Goal: Information Seeking & Learning: Learn about a topic

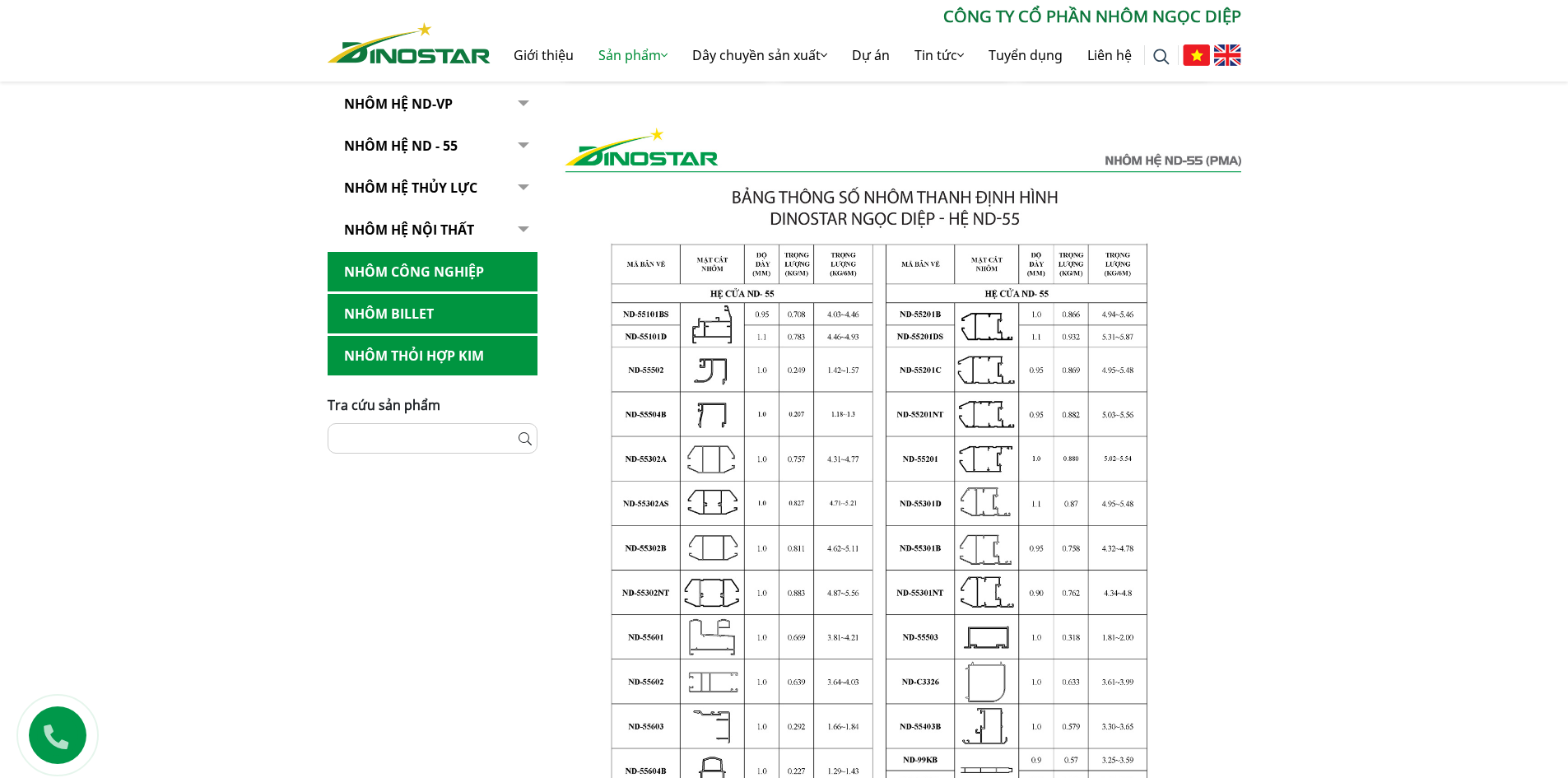
scroll to position [494, 0]
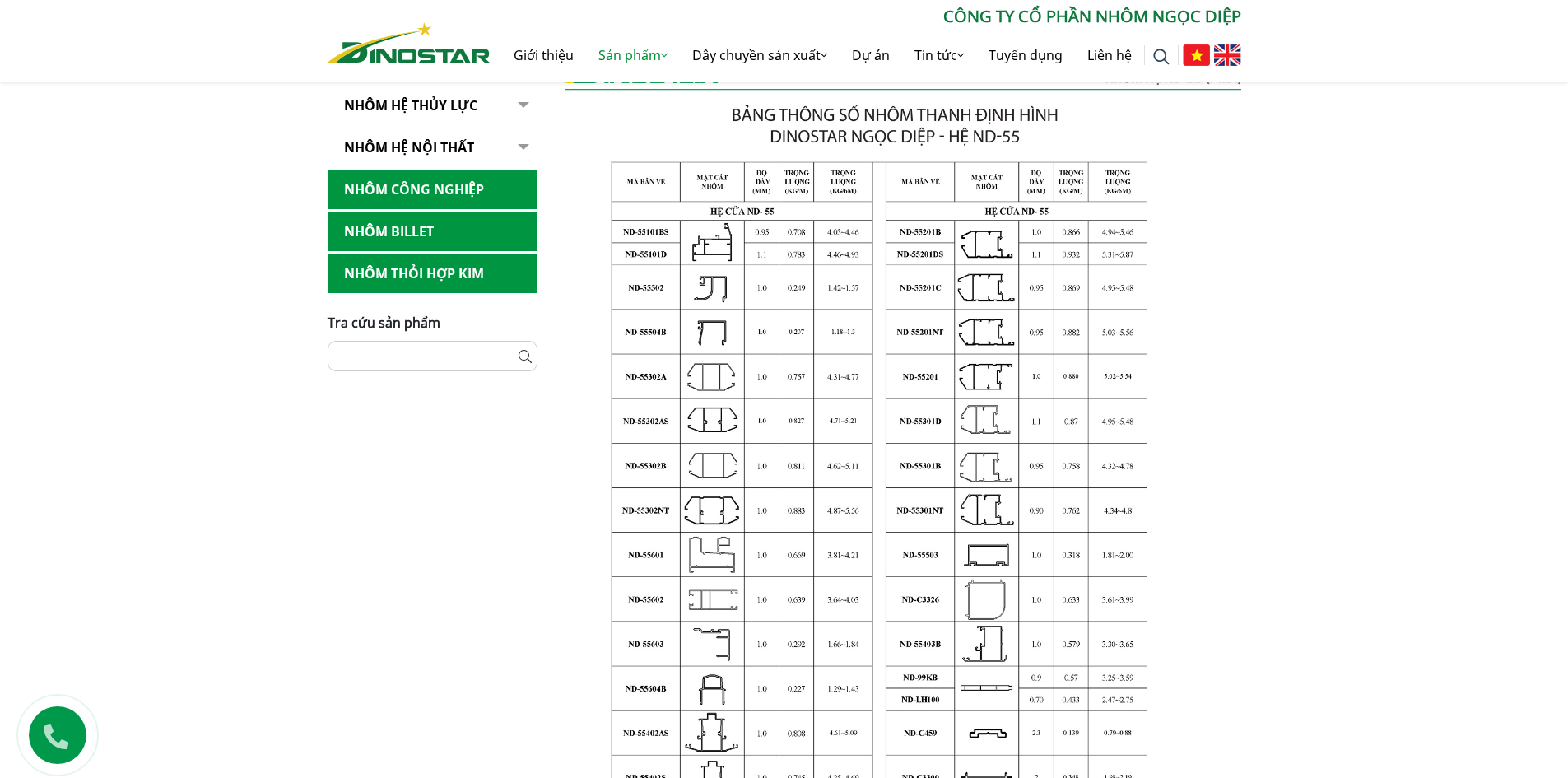
click at [389, 266] on link "Nhôm Thỏi hợp kim" at bounding box center [433, 274] width 210 height 40
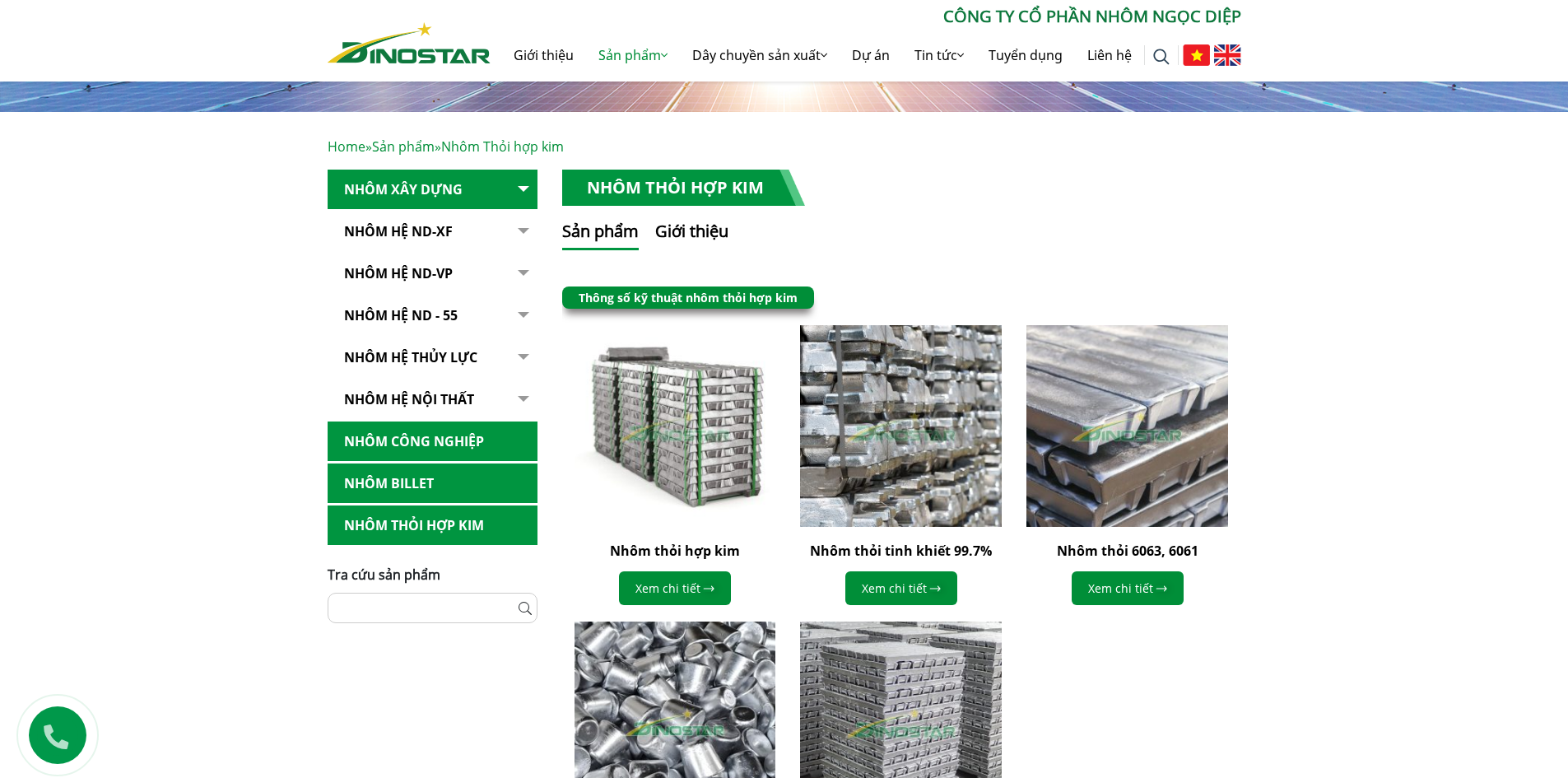
scroll to position [247, 0]
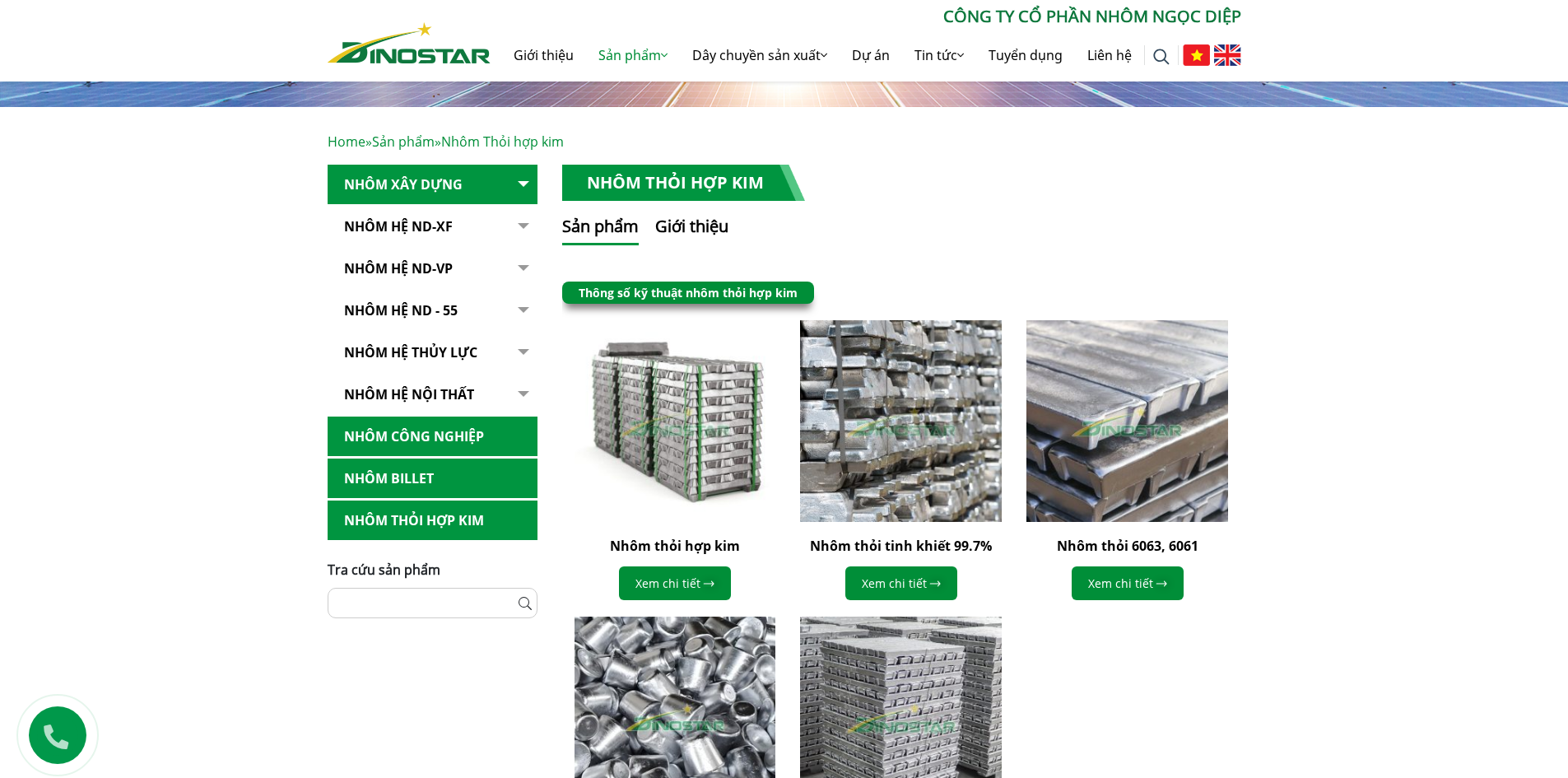
click at [526, 226] on button "button" at bounding box center [521, 226] width 33 height 40
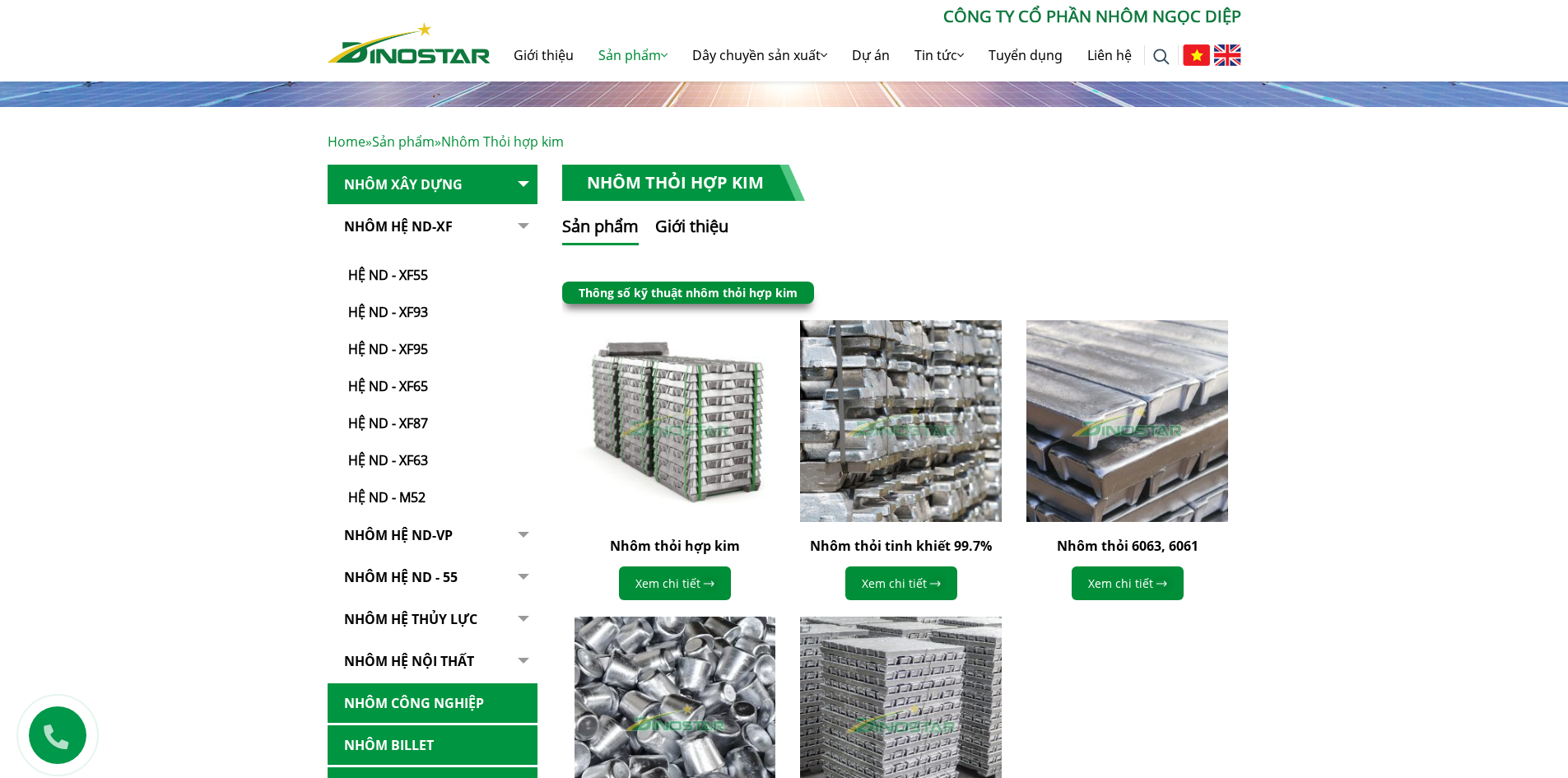
click at [526, 226] on button "button" at bounding box center [521, 356] width 33 height 300
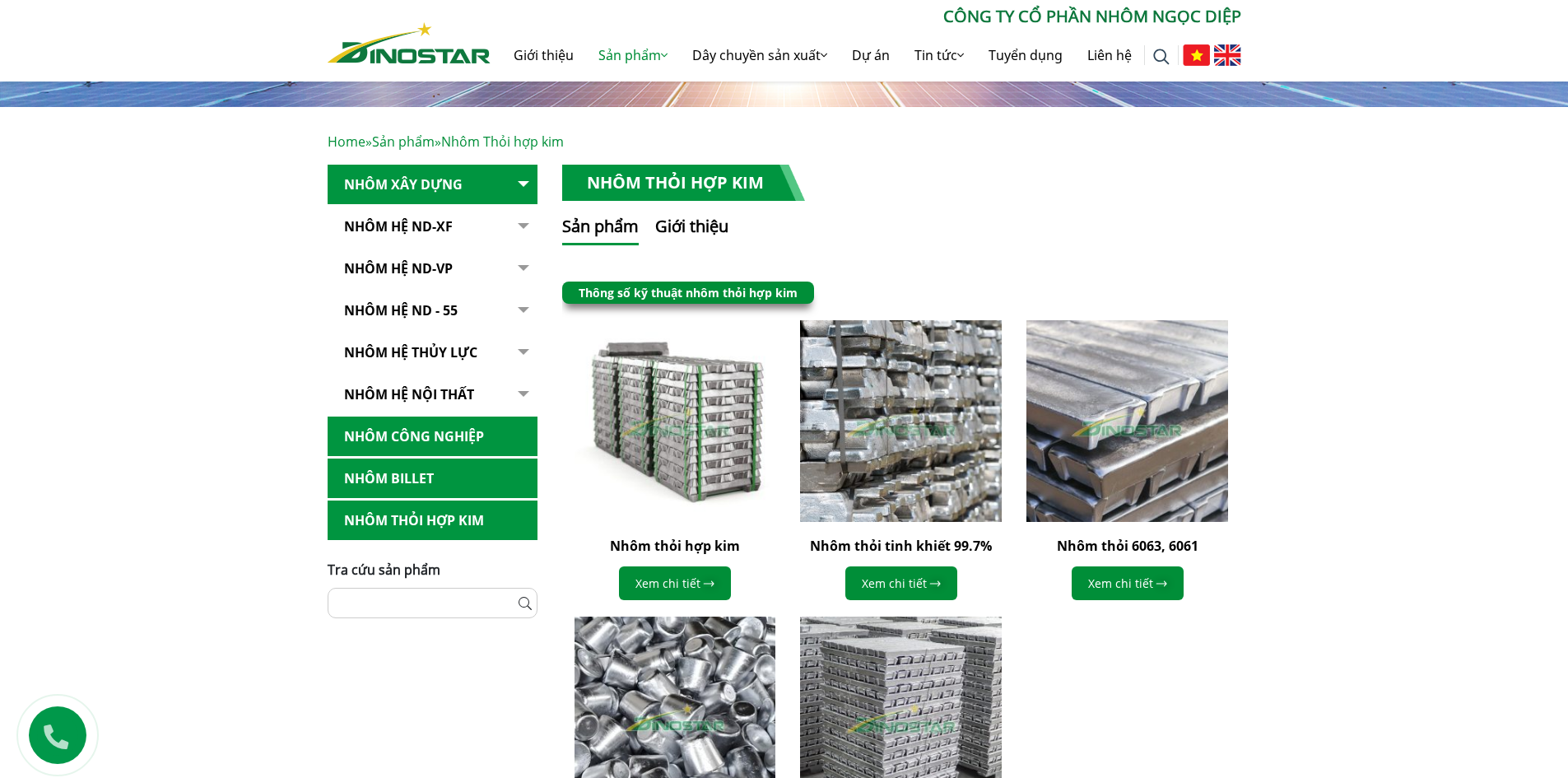
click at [516, 247] on button "button" at bounding box center [521, 226] width 33 height 40
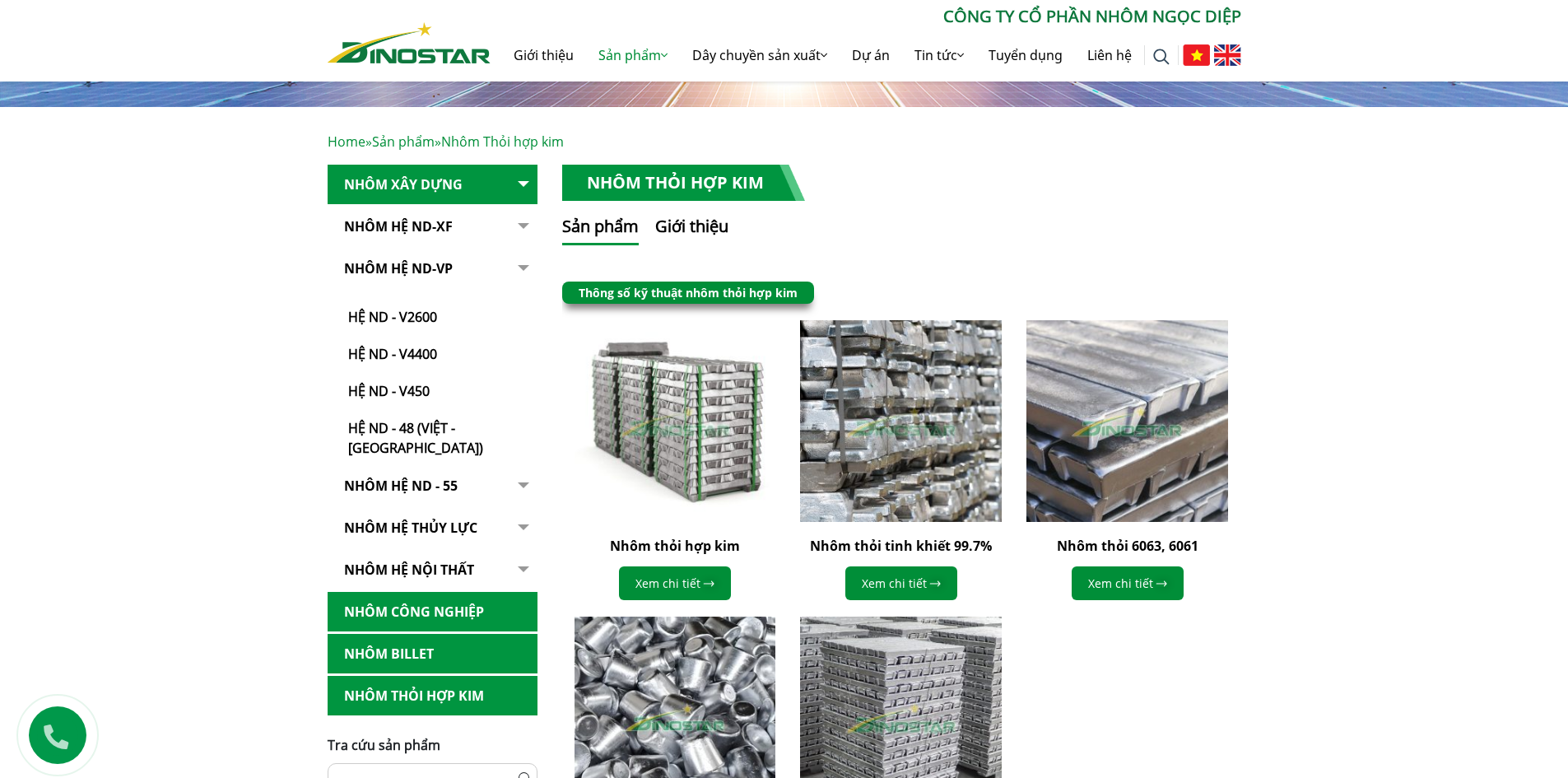
click at [516, 247] on button "button" at bounding box center [521, 226] width 33 height 40
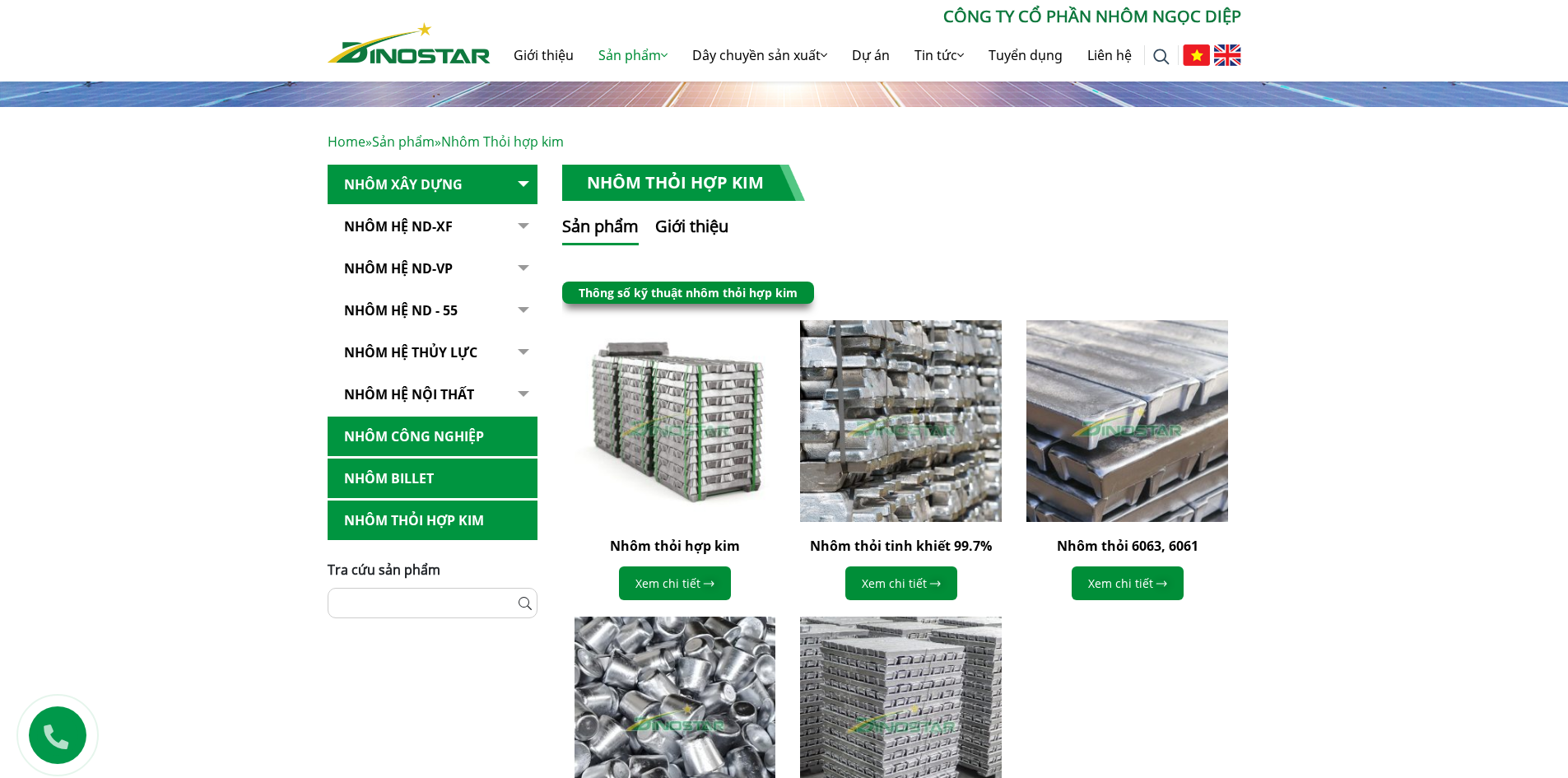
click at [523, 247] on button "button" at bounding box center [521, 226] width 33 height 40
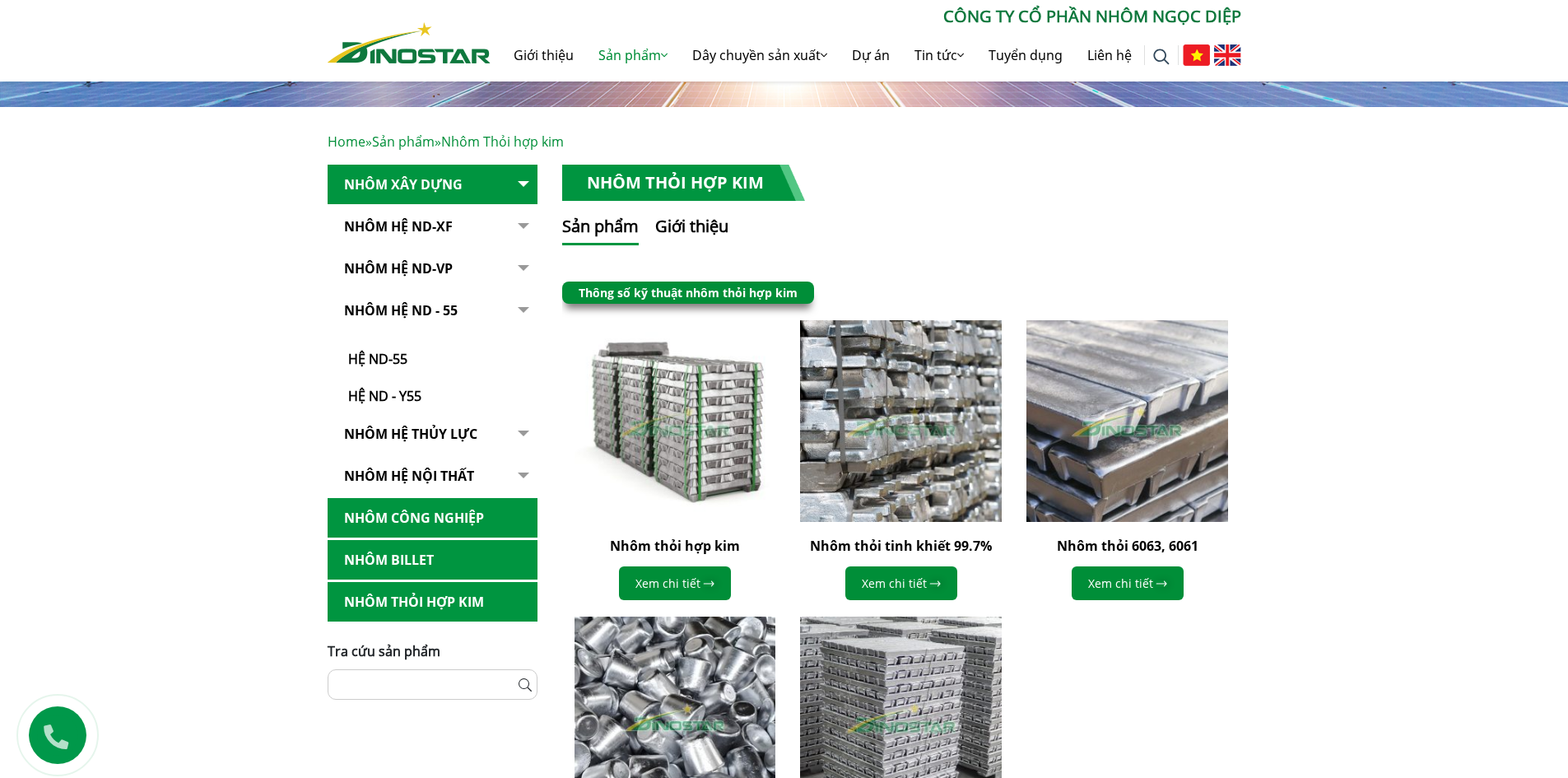
click at [523, 247] on button "button" at bounding box center [521, 226] width 33 height 40
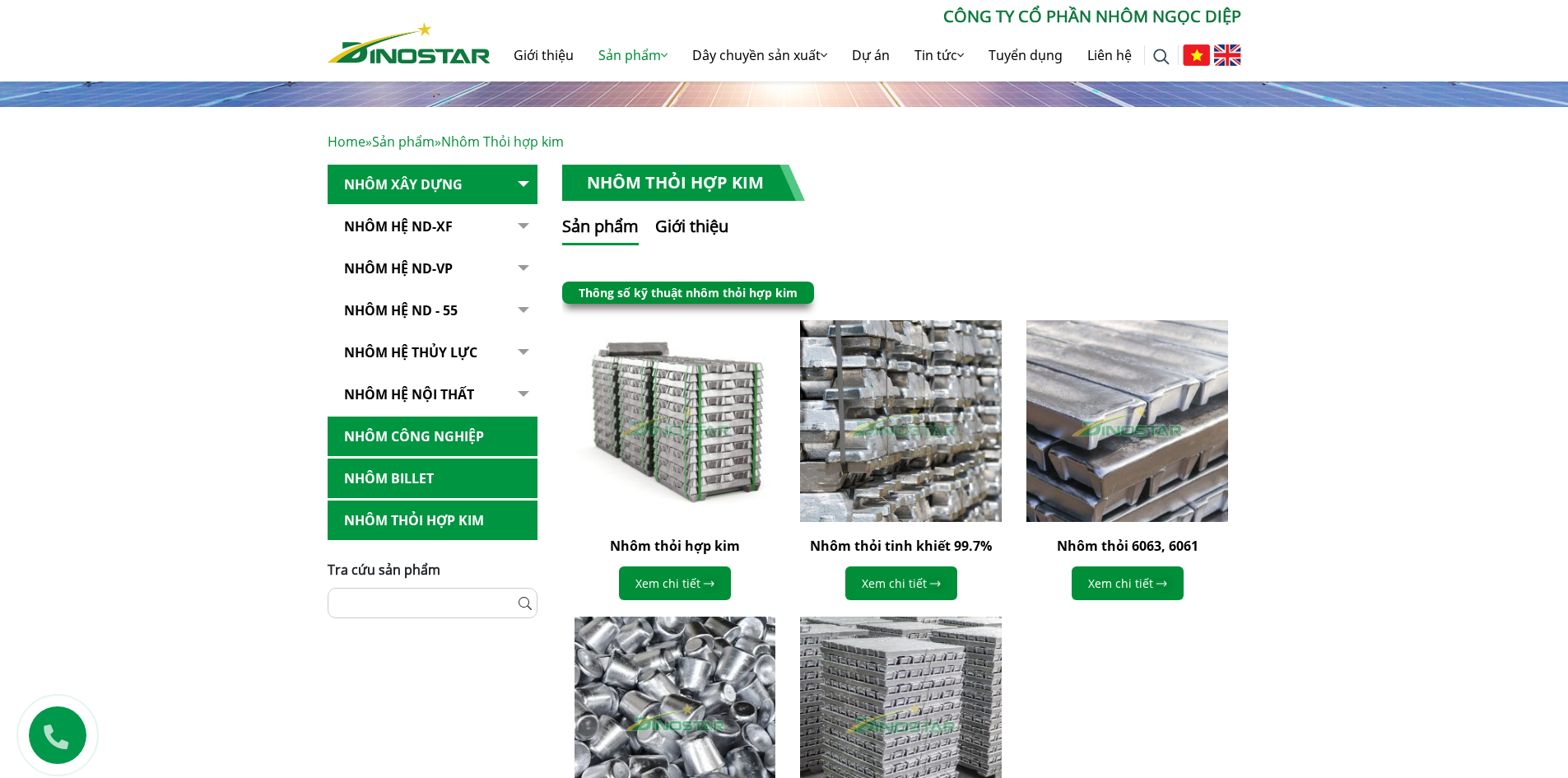
click at [518, 247] on button "button" at bounding box center [521, 226] width 33 height 40
click at [524, 247] on button "button" at bounding box center [521, 226] width 33 height 40
click at [521, 247] on button "button" at bounding box center [521, 226] width 33 height 40
click at [520, 247] on button "button" at bounding box center [521, 226] width 33 height 40
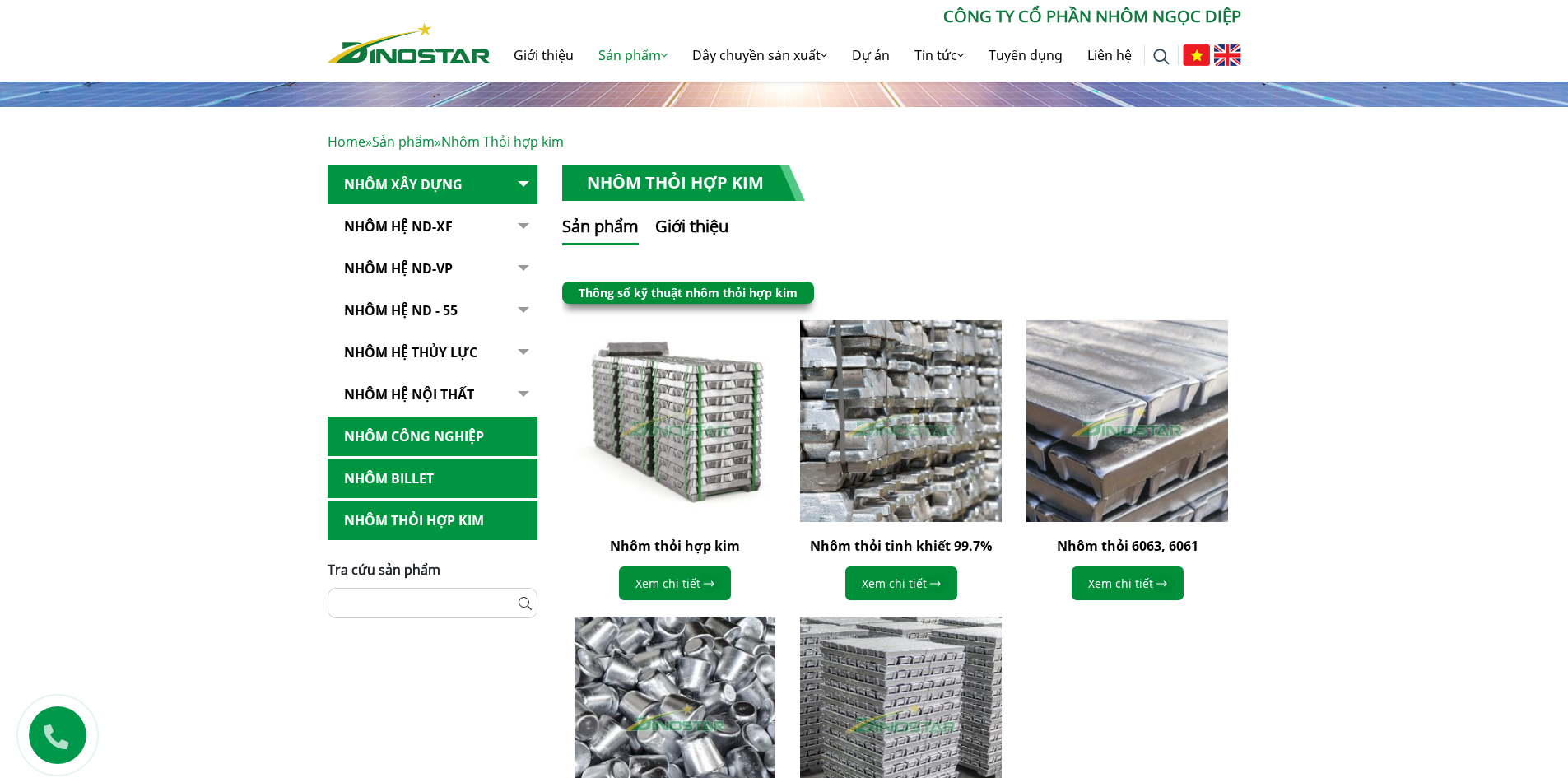
click at [527, 247] on button "button" at bounding box center [521, 226] width 33 height 40
click at [524, 247] on button "button" at bounding box center [521, 226] width 33 height 40
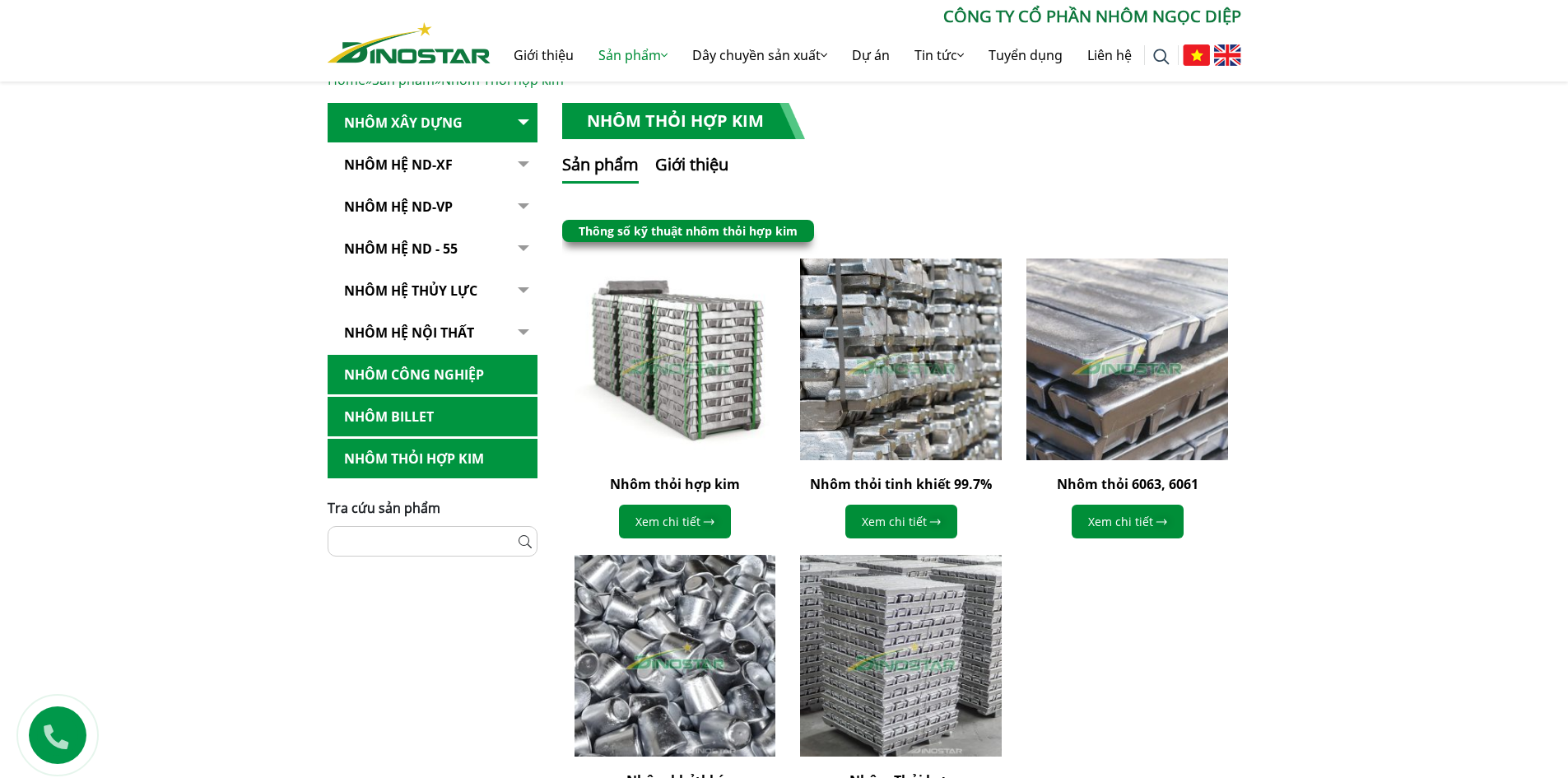
scroll to position [412, 0]
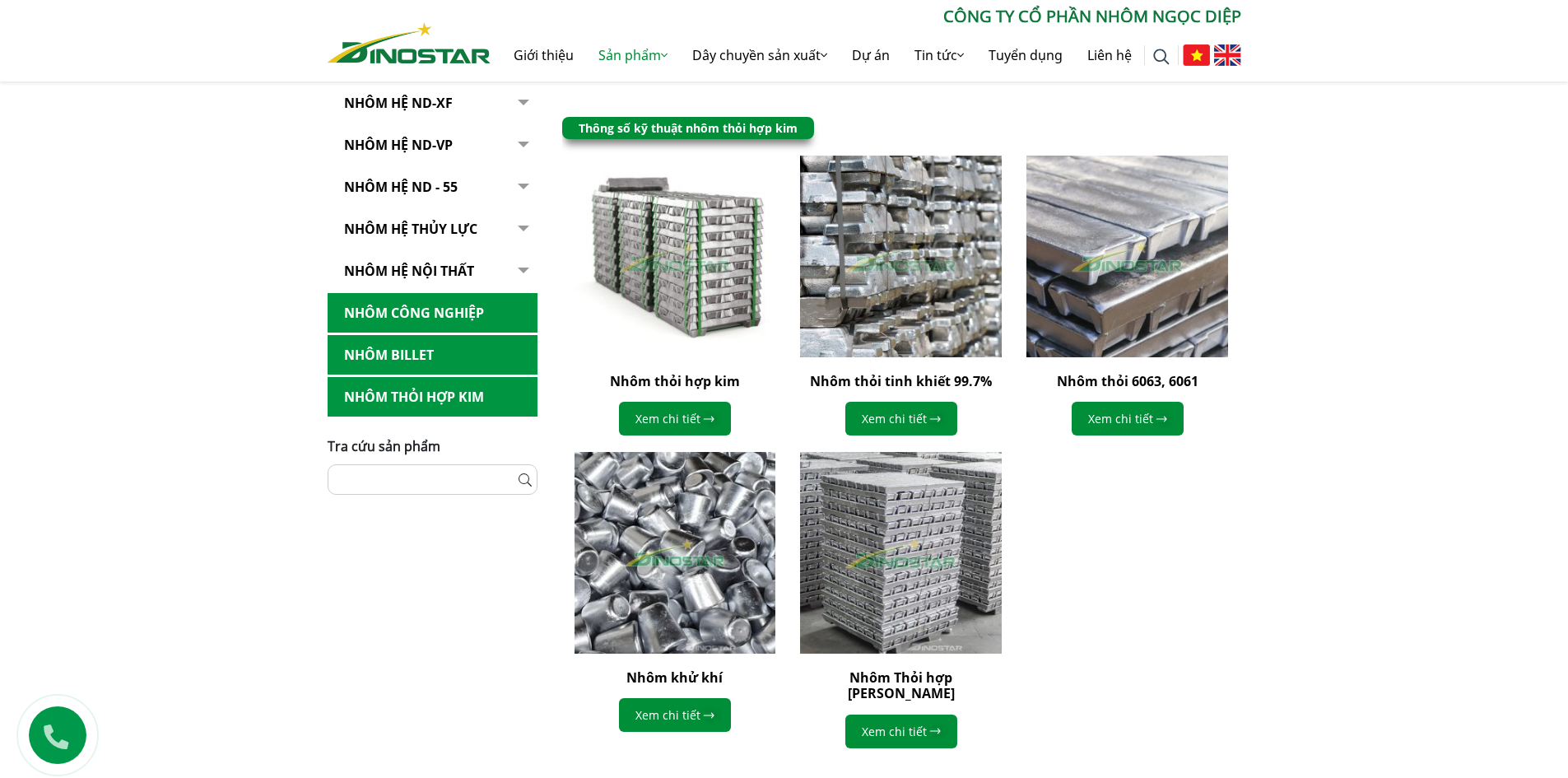
click at [430, 266] on link "Nhôm hệ nội thất" at bounding box center [433, 271] width 210 height 40
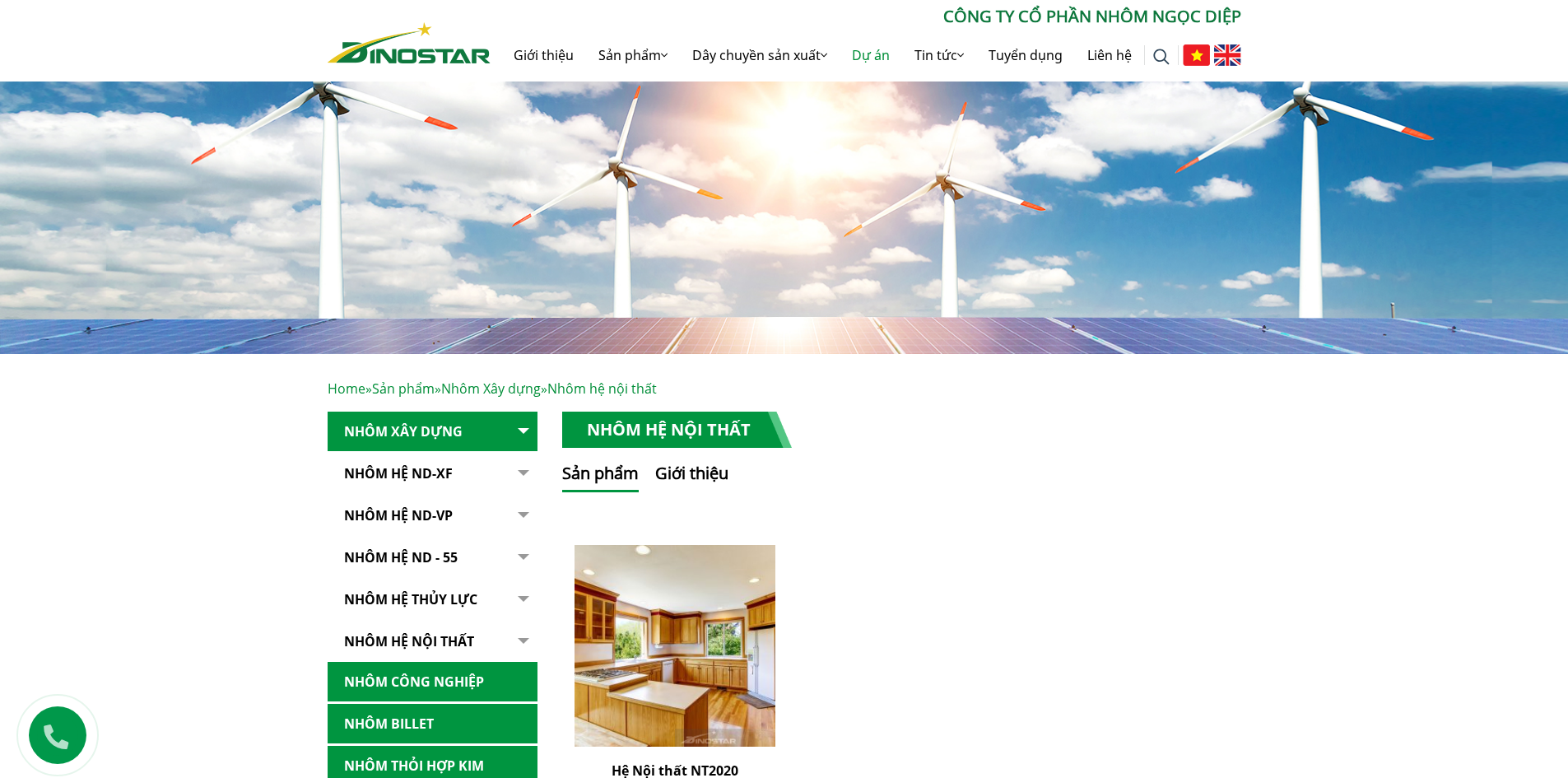
click at [879, 58] on link "Dự án" at bounding box center [870, 56] width 63 height 53
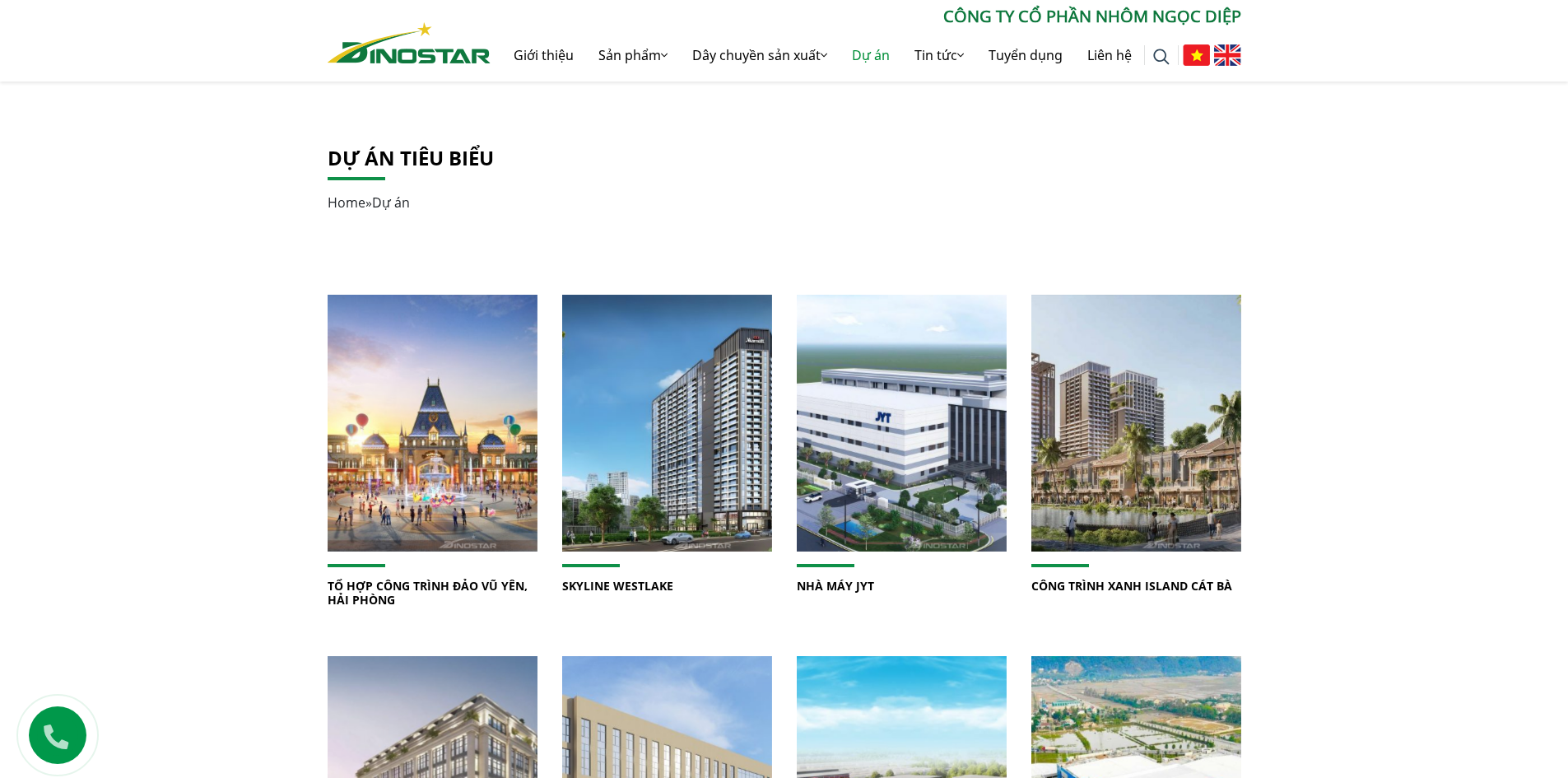
scroll to position [82, 0]
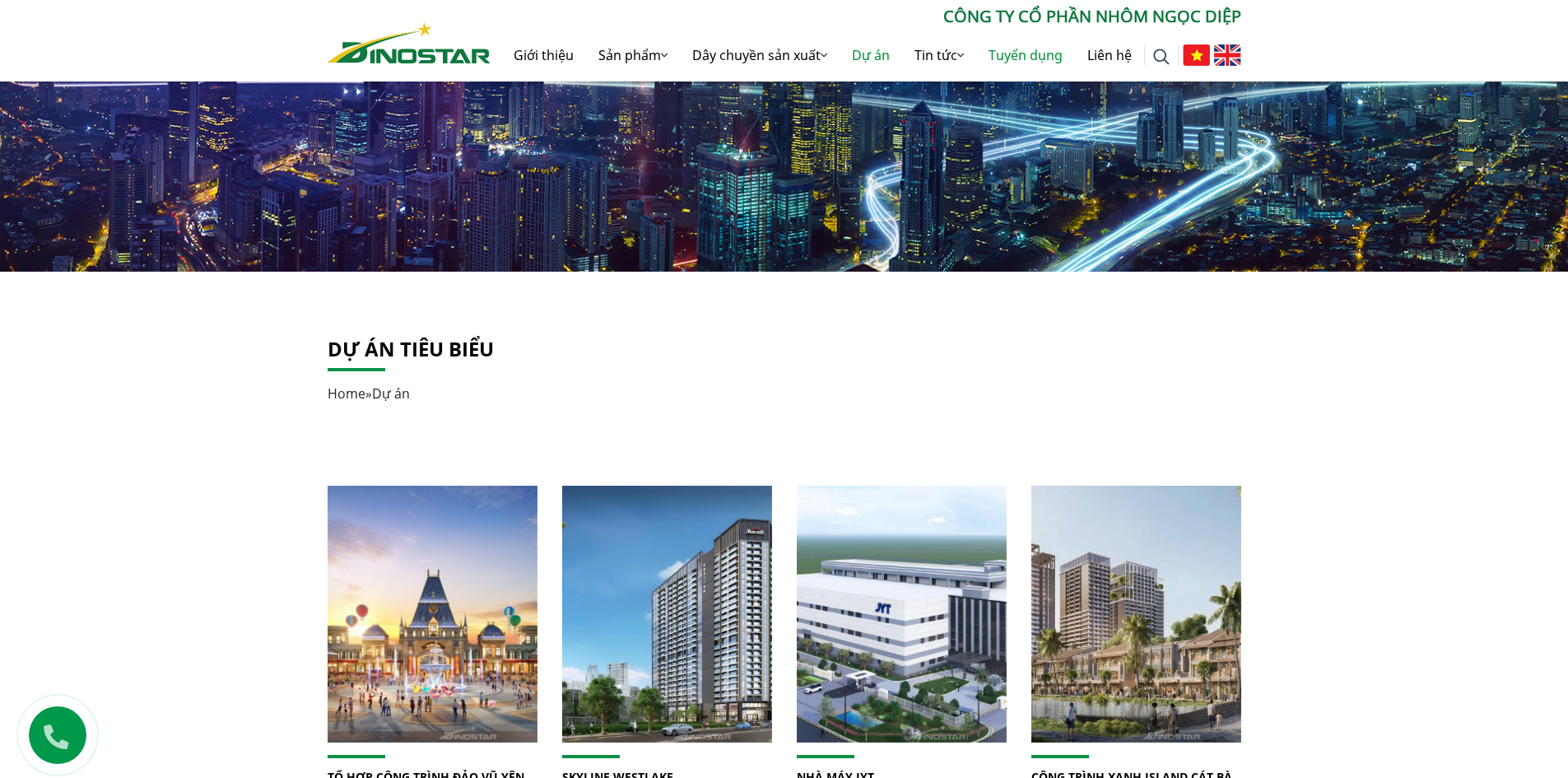
click at [1020, 56] on link "Tuyển dụng" at bounding box center [1026, 56] width 99 height 53
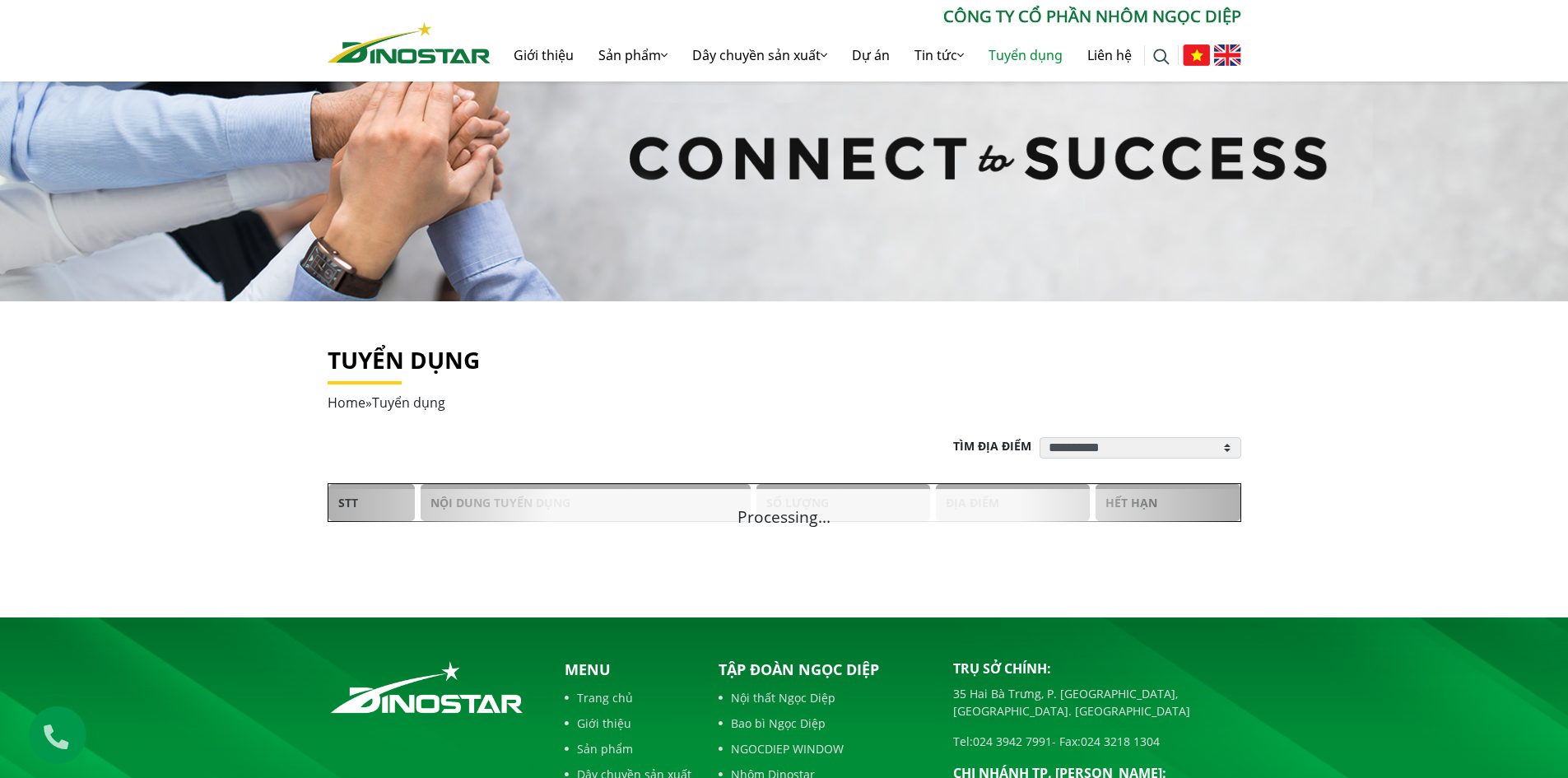
scroll to position [82, 0]
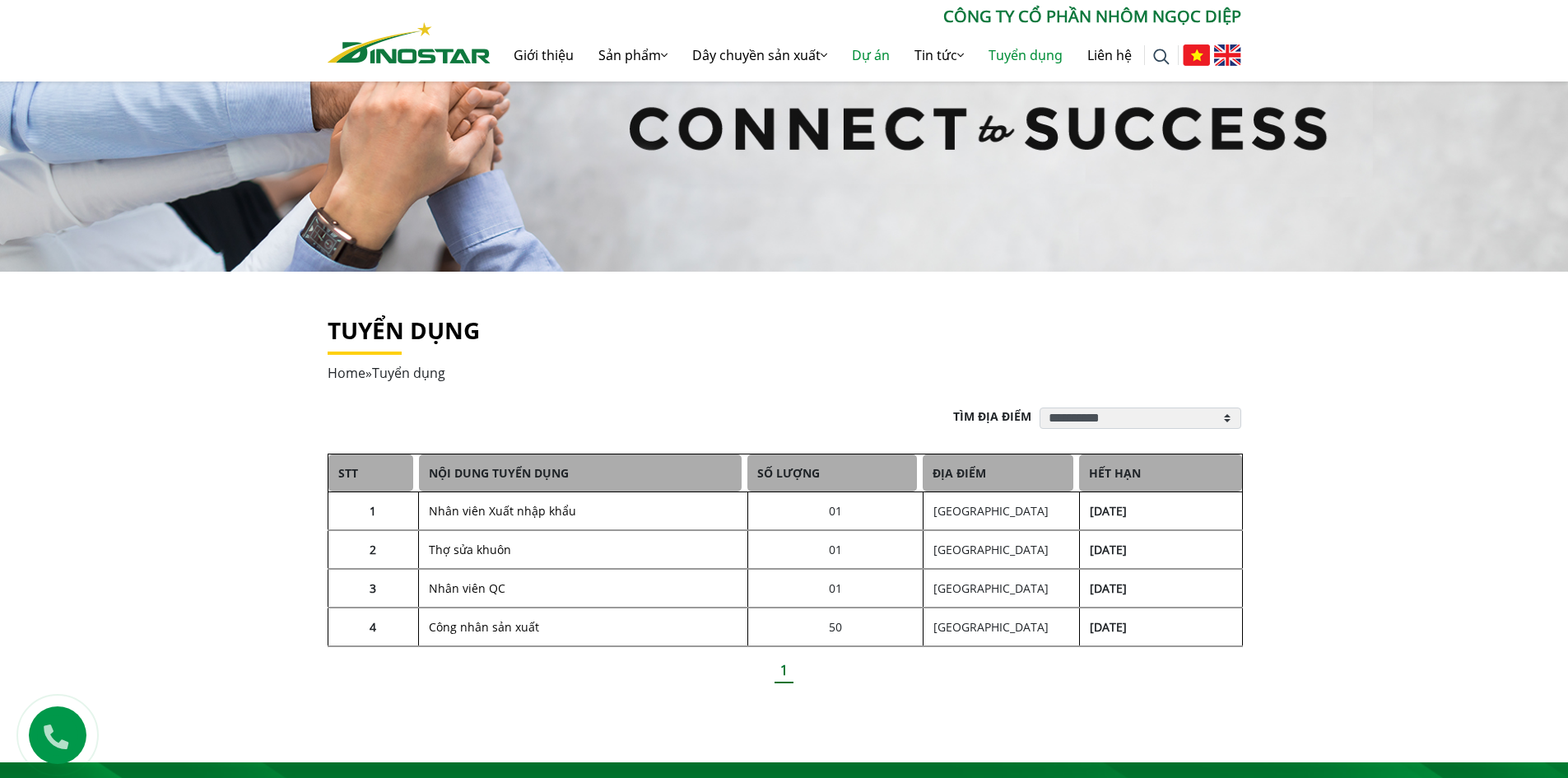
click at [862, 54] on link "Dự án" at bounding box center [870, 56] width 63 height 53
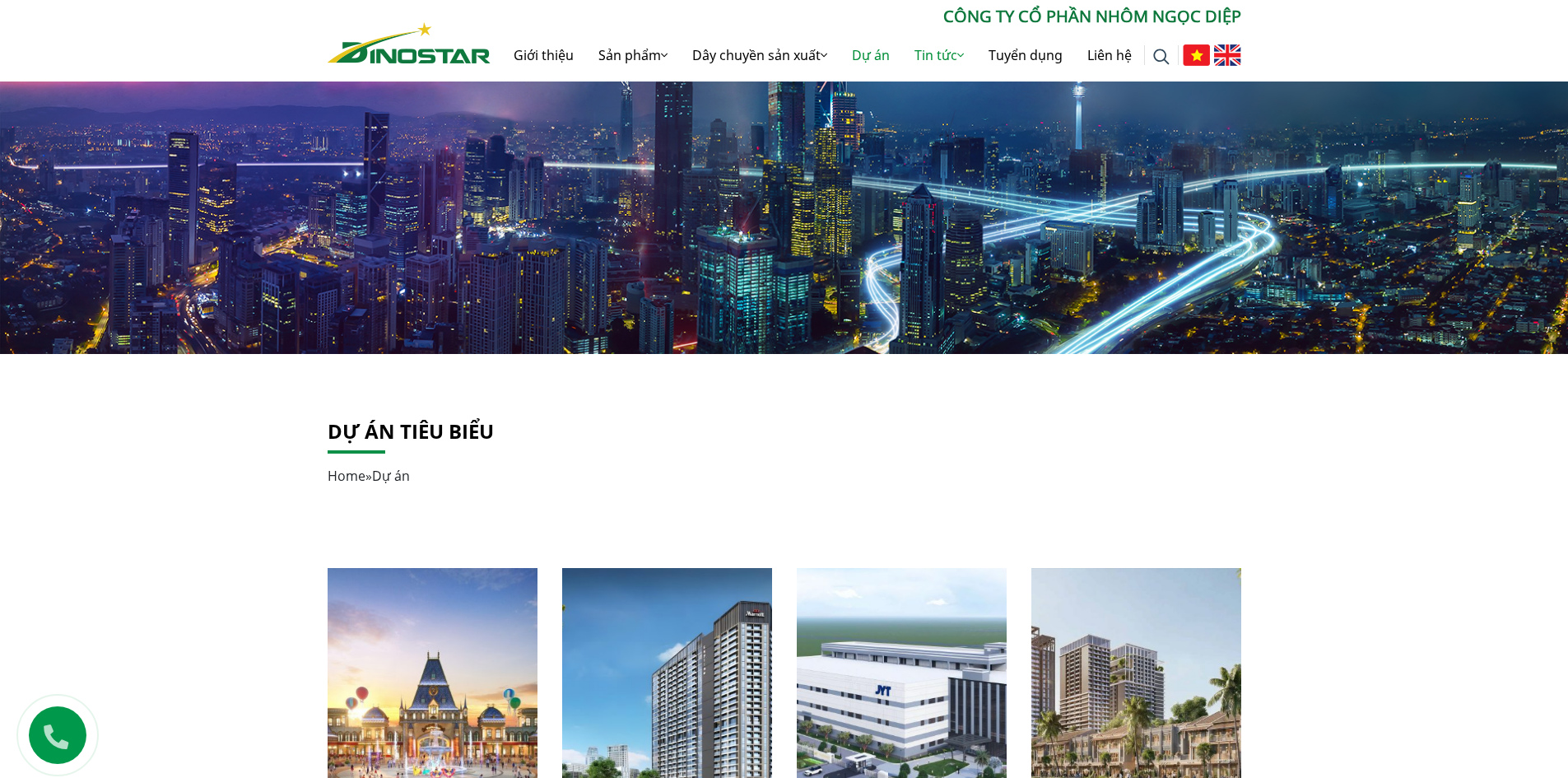
click at [941, 63] on link "Tin tức" at bounding box center [939, 56] width 74 height 53
click at [934, 58] on link "Tin tức" at bounding box center [939, 56] width 74 height 53
click at [955, 57] on link "Tin tức" at bounding box center [939, 56] width 74 height 53
click at [960, 55] on icon at bounding box center [960, 55] width 6 height 13
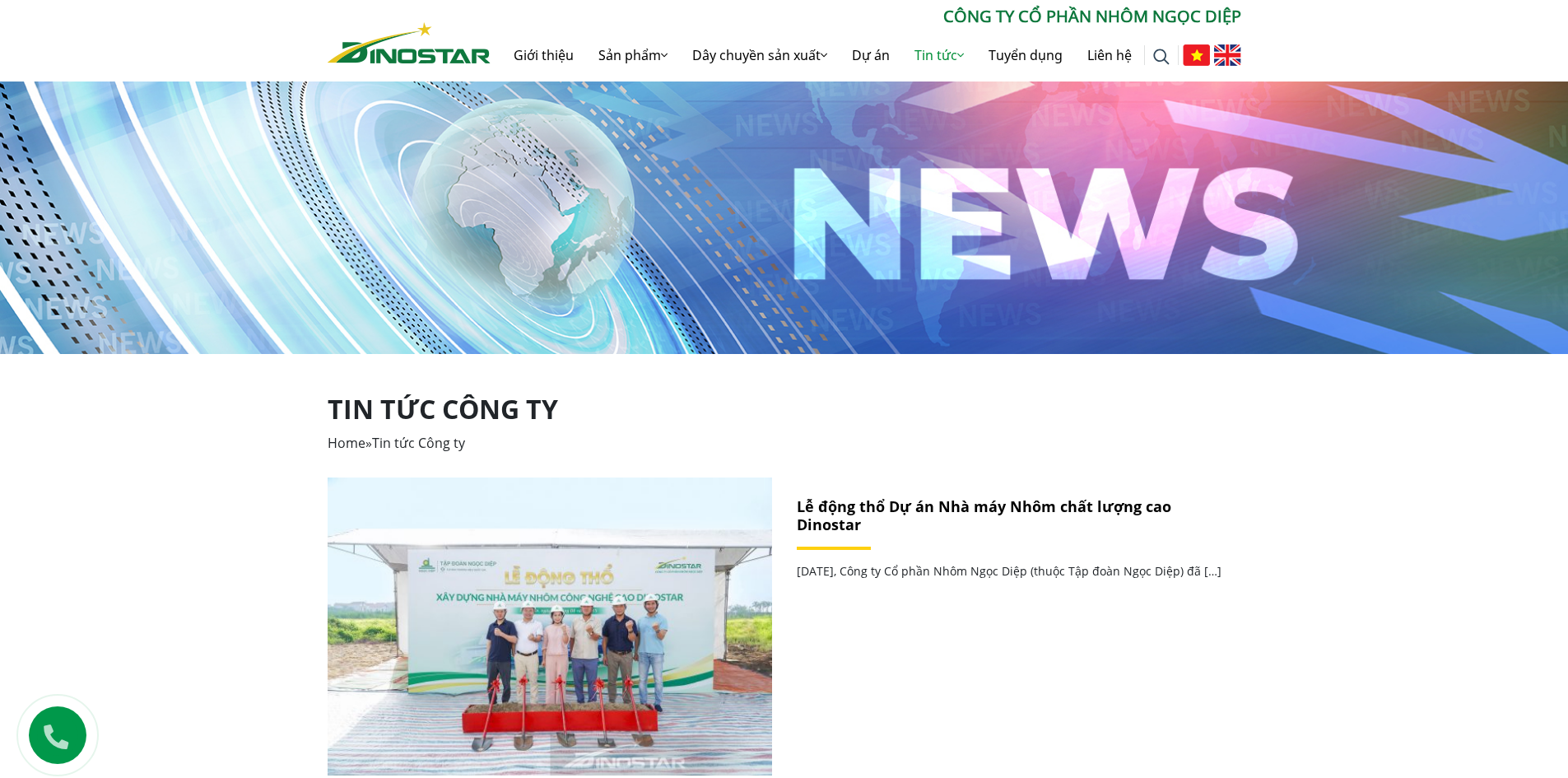
click at [823, 636] on div "Lễ động thổ Dự án Nhà máy Nhôm chất lượng cao Dinostar Ngày 9/8/2025, Công ty C…" at bounding box center [1019, 557] width 445 height 159
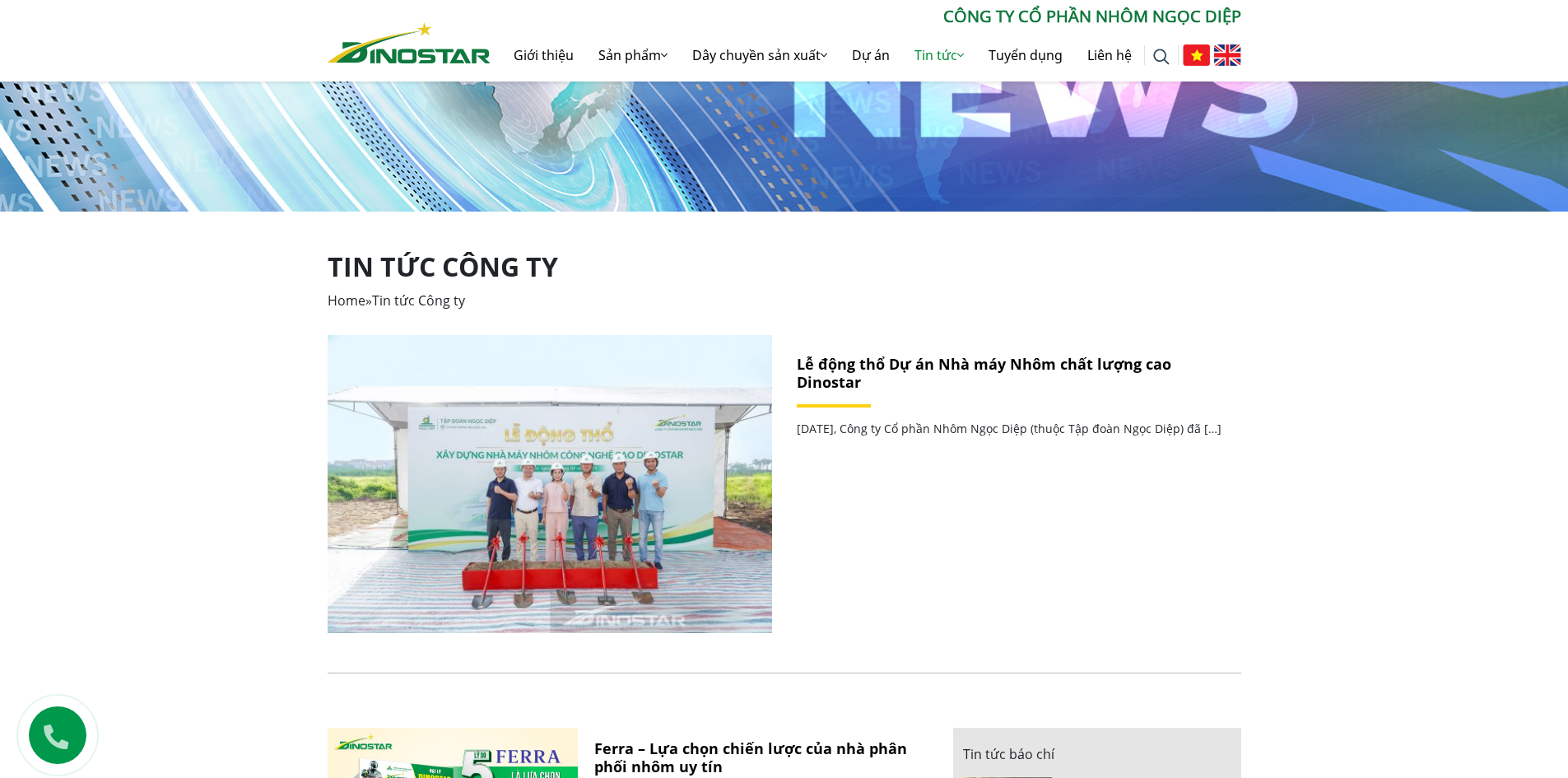
scroll to position [164, 0]
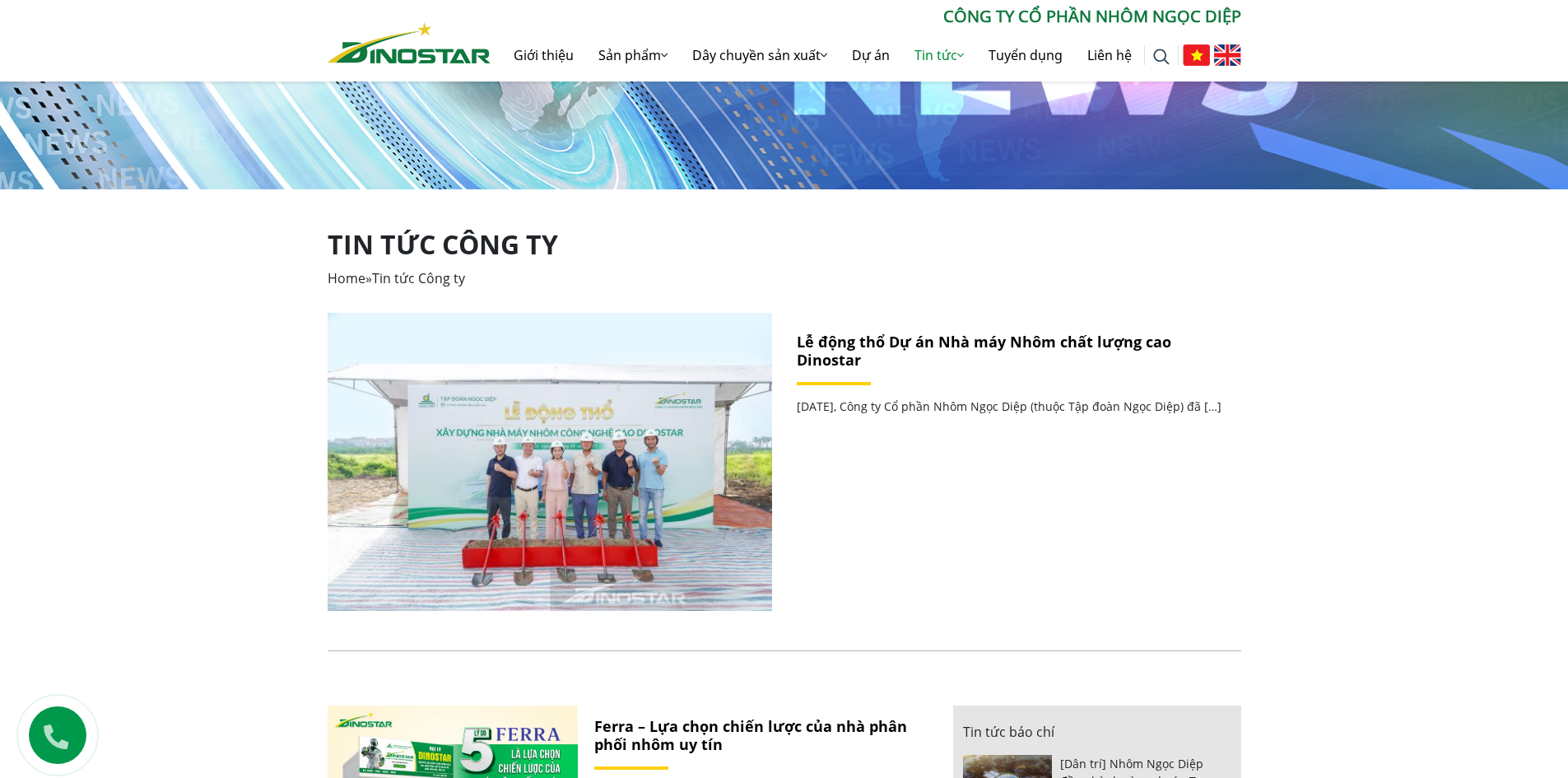
click at [829, 342] on link "Lễ động thổ Dự án Nhà máy Nhôm chất lượng cao Dinostar" at bounding box center [984, 350] width 374 height 37
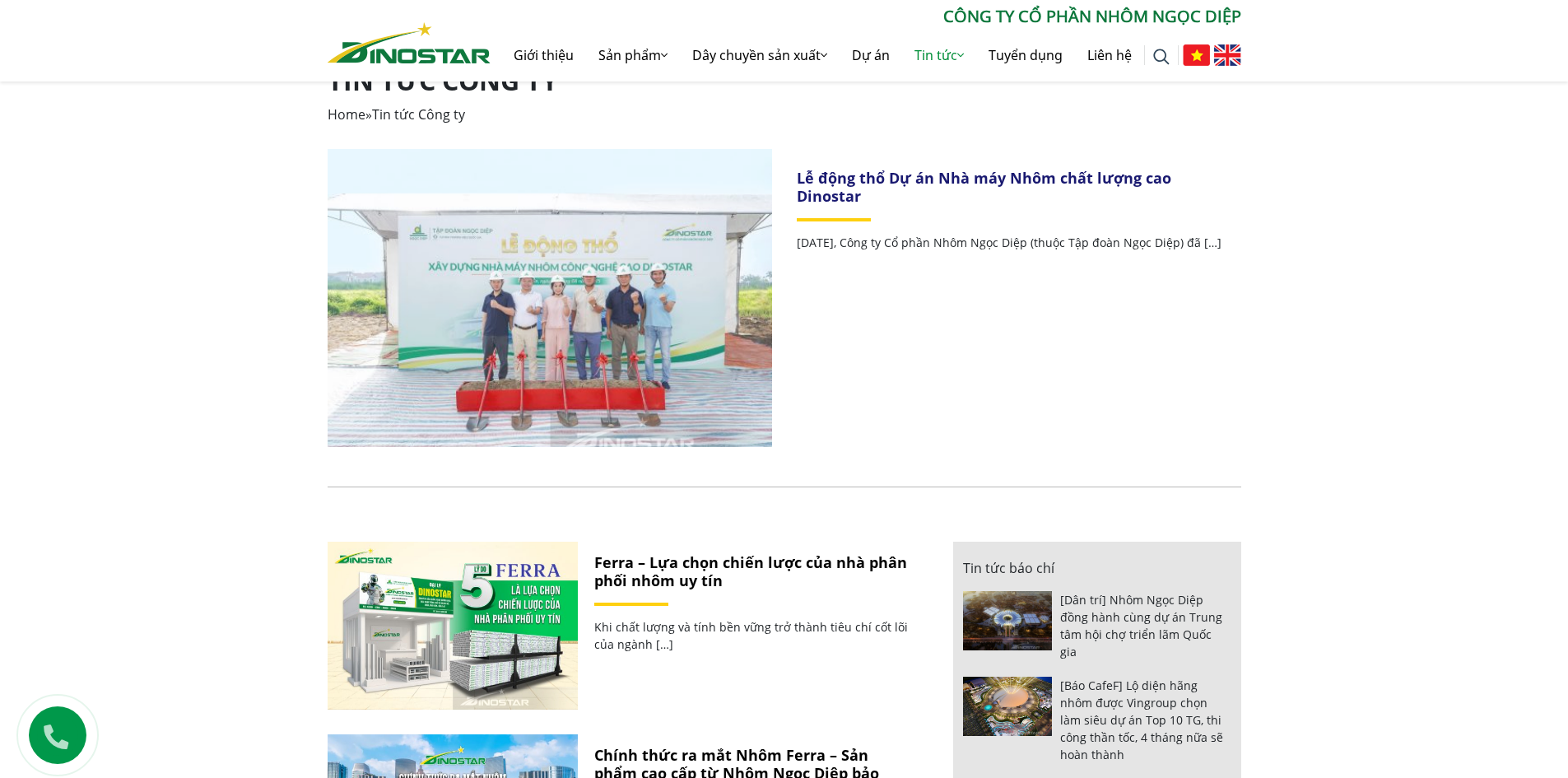
scroll to position [330, 0]
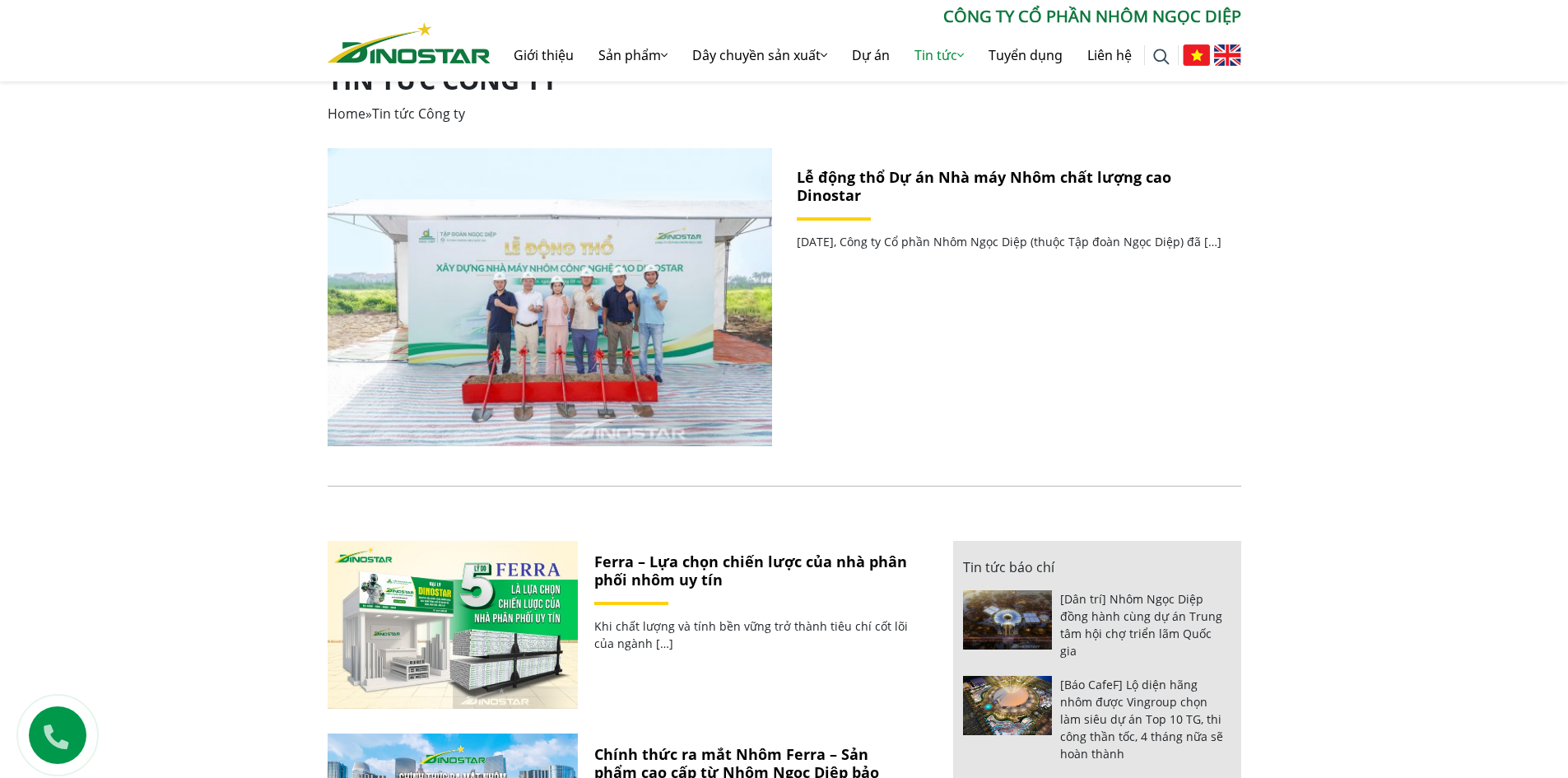
click at [838, 181] on link "Lễ động thổ Dự án Nhà máy Nhôm chất lượng cao Dinostar" at bounding box center [984, 185] width 374 height 37
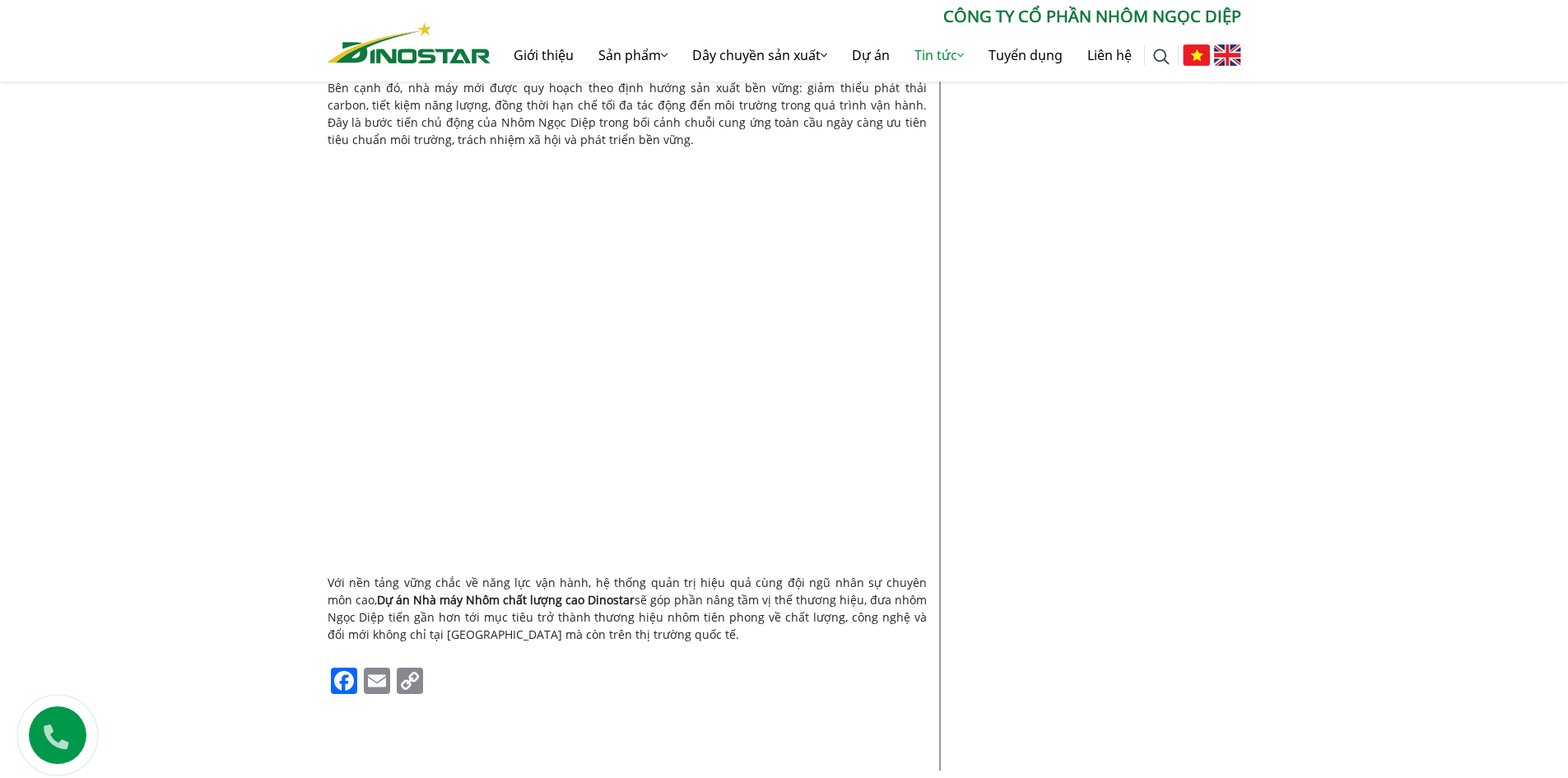
scroll to position [2305, 0]
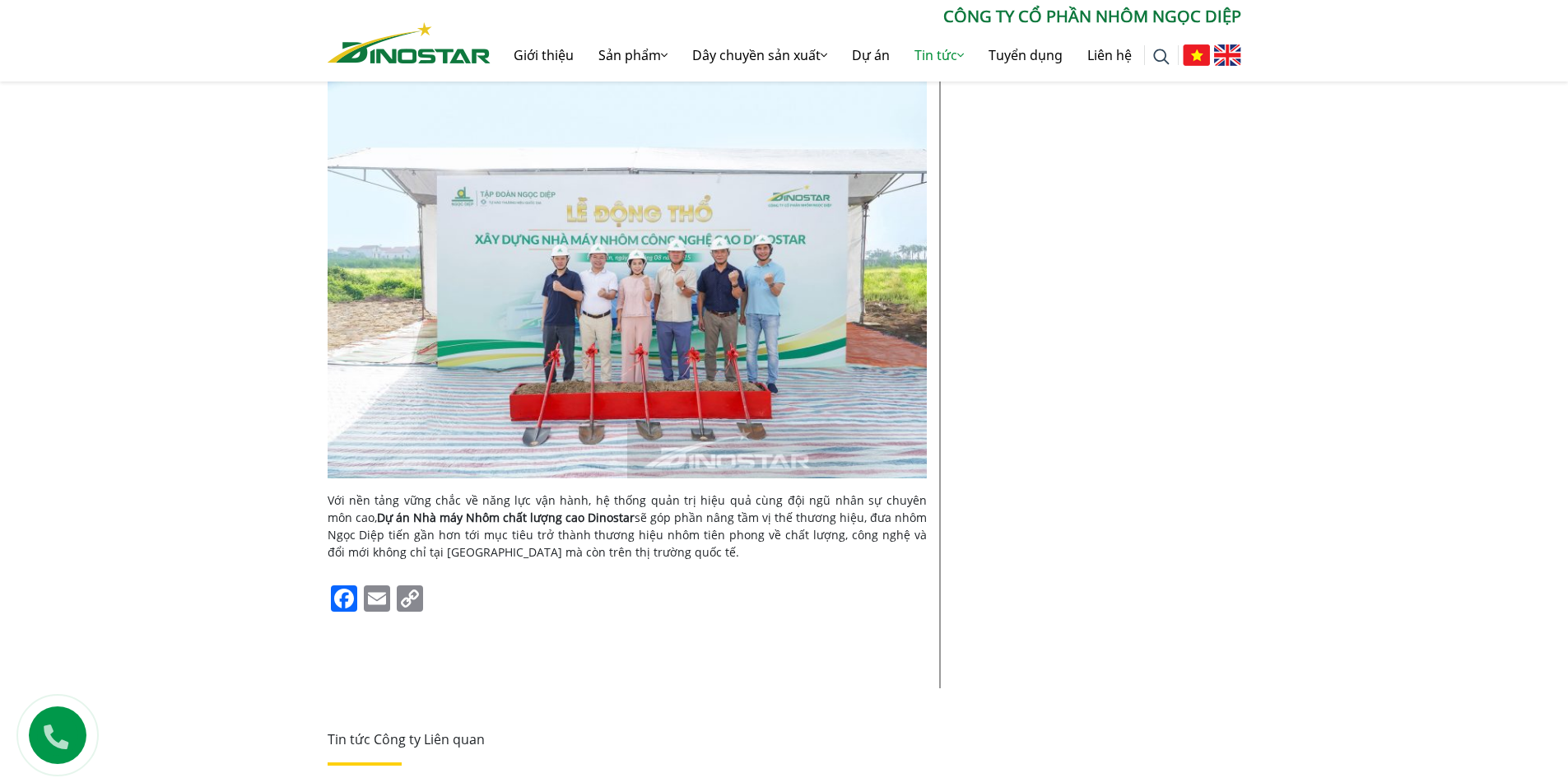
click at [578, 248] on img at bounding box center [627, 279] width 599 height 399
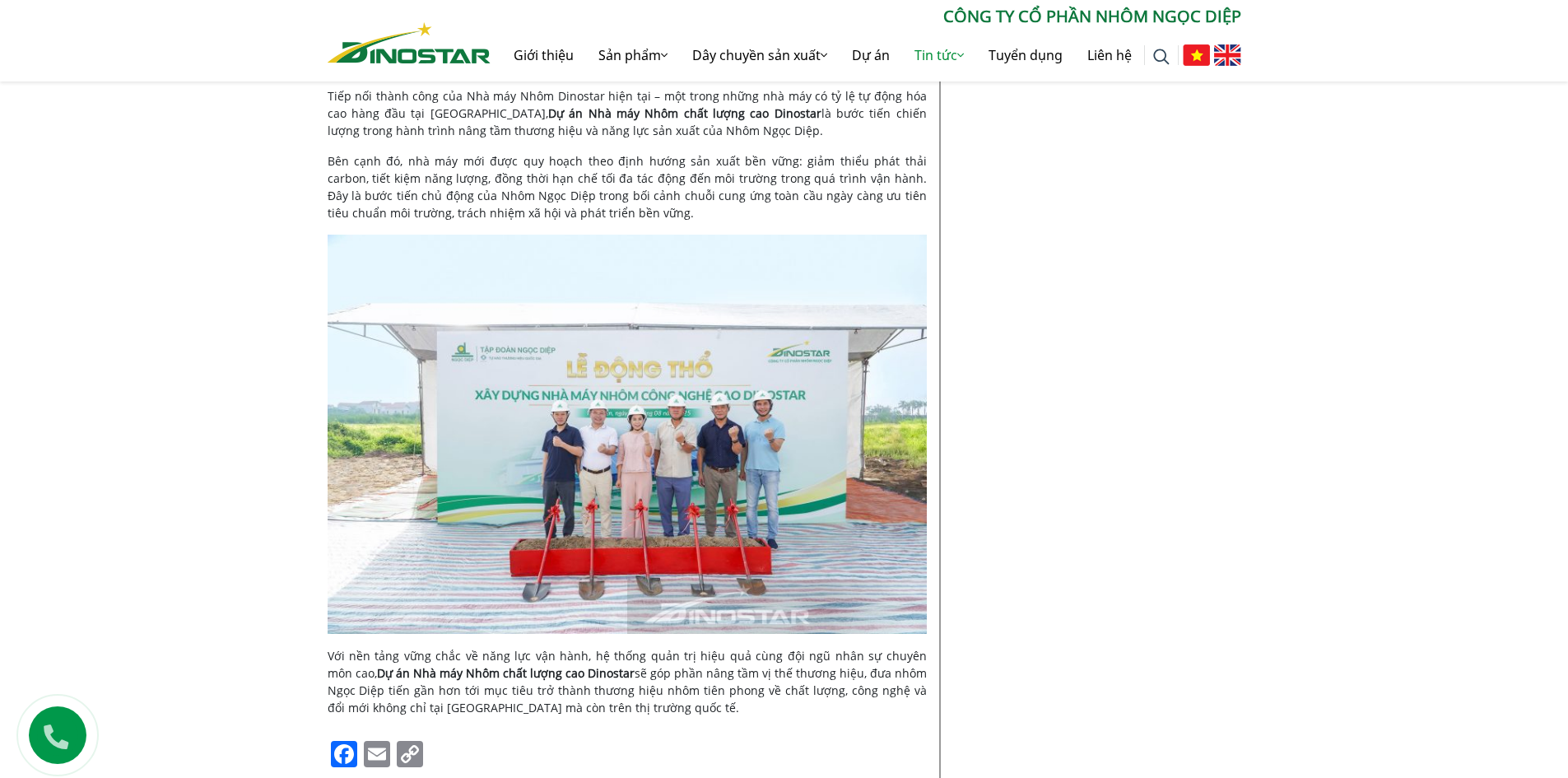
scroll to position [2140, 0]
